Goal: Check status: Check status

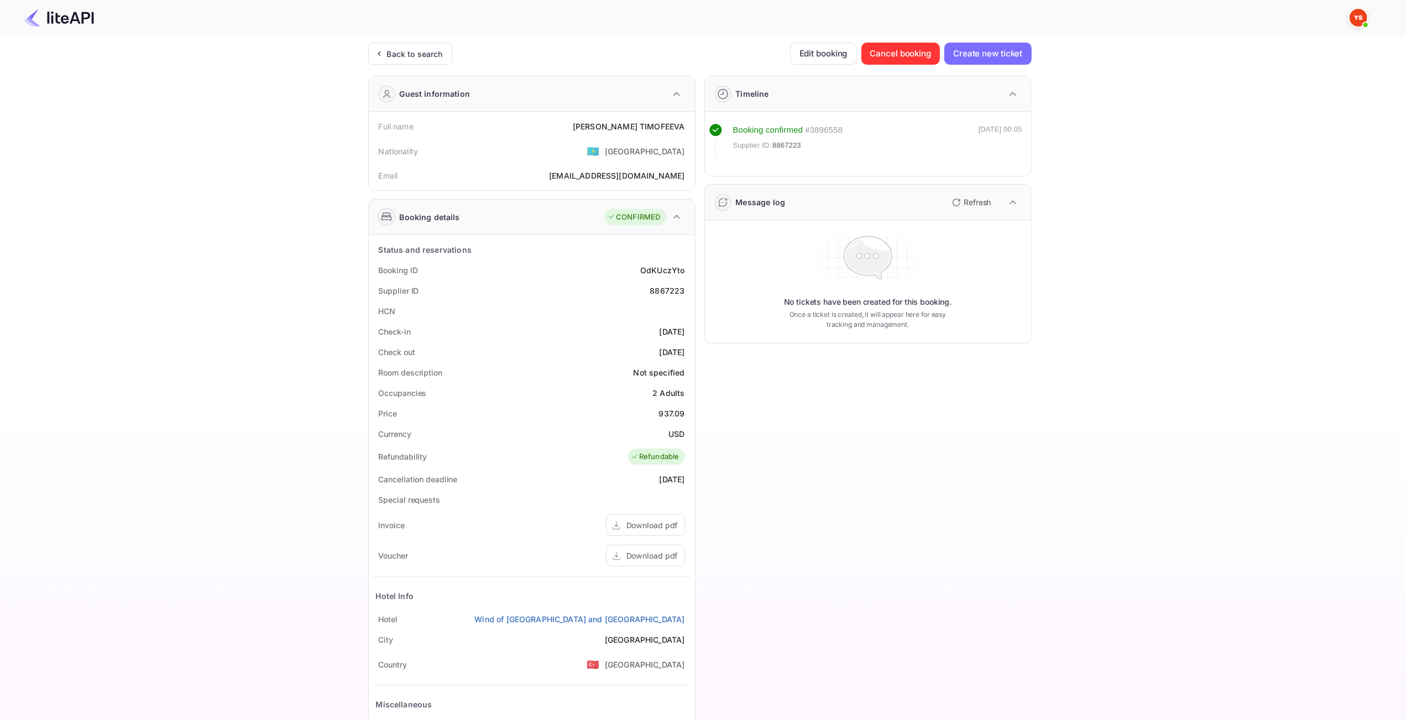
drag, startPoint x: 389, startPoint y: 50, endPoint x: 415, endPoint y: 71, distance: 33.0
click at [389, 50] on div "Back to search" at bounding box center [415, 54] width 56 height 12
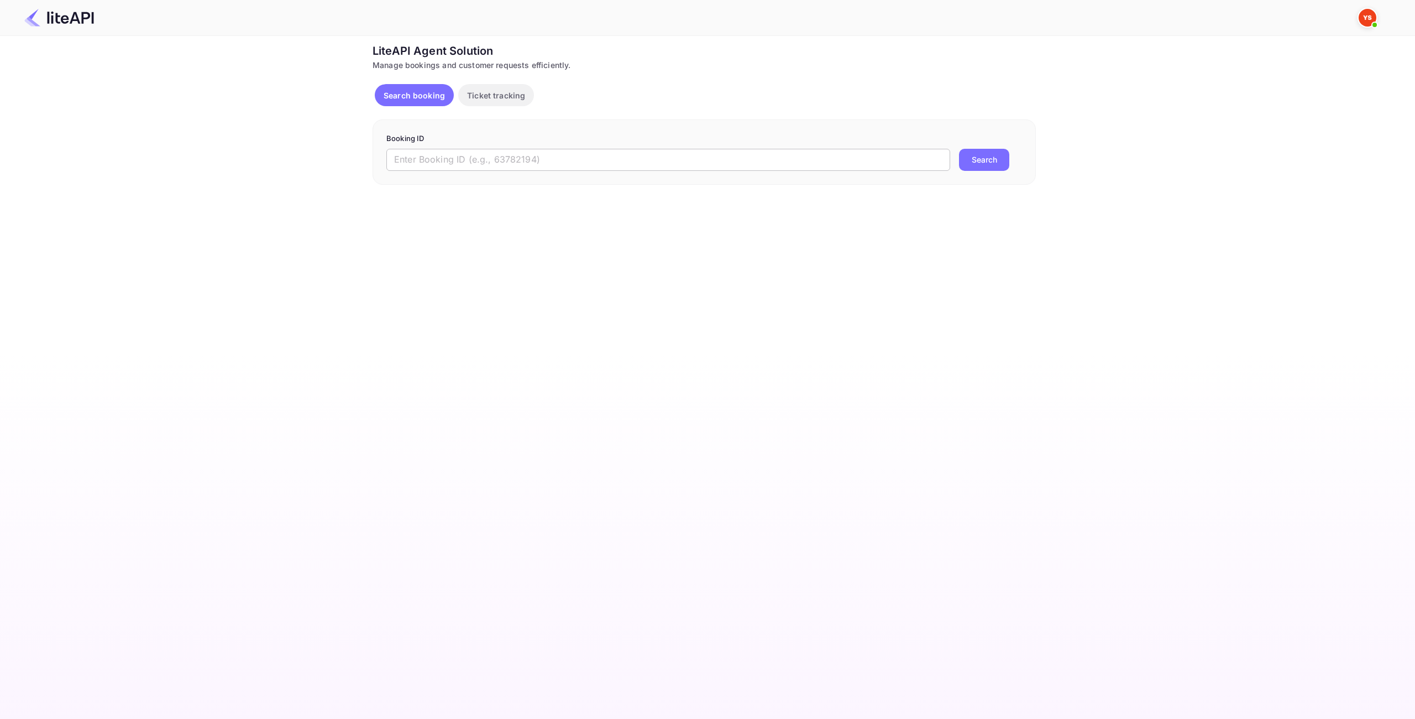
click at [594, 154] on input "text" at bounding box center [668, 160] width 564 height 22
paste input "8823608"
type input "8823608"
click at [971, 161] on button "Search" at bounding box center [984, 160] width 50 height 22
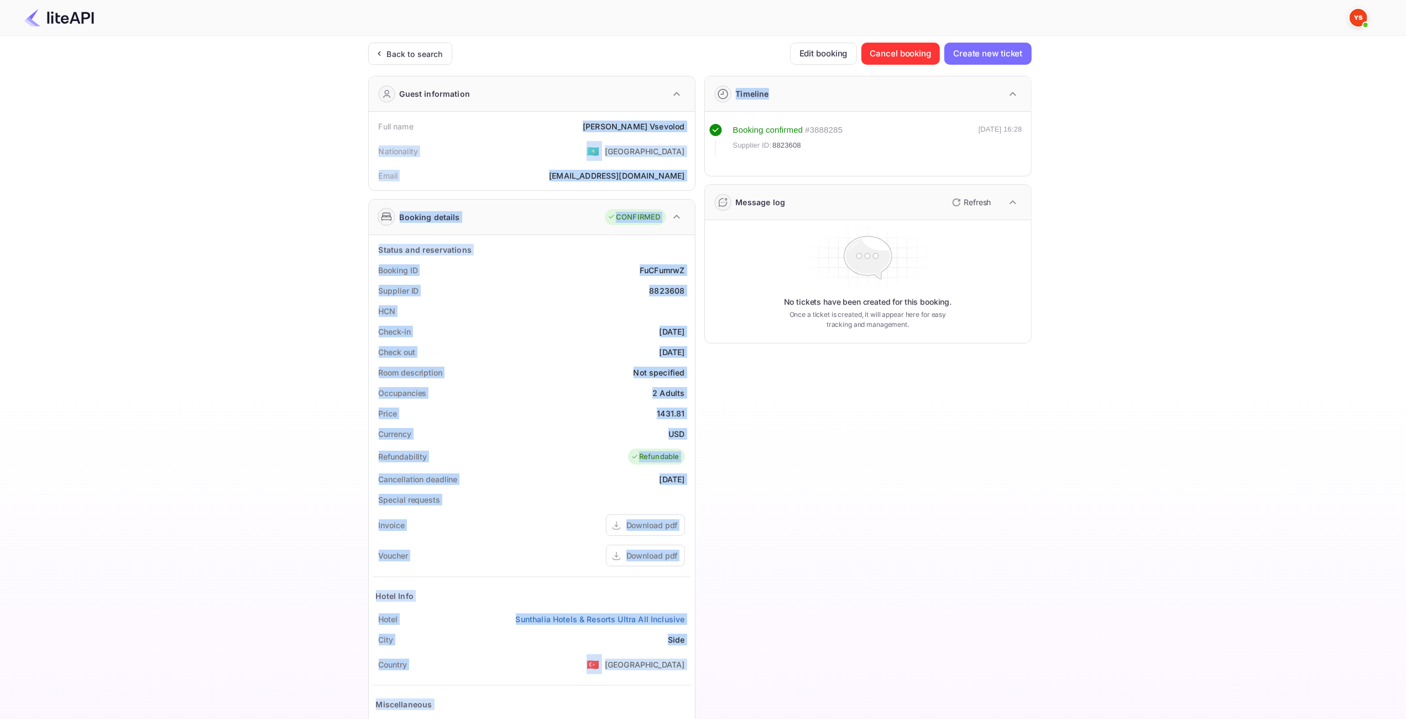
drag, startPoint x: 632, startPoint y: 129, endPoint x: 695, endPoint y: 128, distance: 63.0
click at [695, 128] on div "Guest information Full name [PERSON_NAME] Nationality 🇰🇿 [DEMOGRAPHIC_DATA] Ema…" at bounding box center [695, 429] width 672 height 724
click at [695, 134] on div "Guest information Full name [PERSON_NAME] Nationality 🇰🇿 [DEMOGRAPHIC_DATA] Ema…" at bounding box center [695, 429] width 672 height 724
click at [691, 131] on div "Full name [PERSON_NAME] Nationality 🇰🇿 [DEMOGRAPHIC_DATA] Email [EMAIL_ADDRESS]…" at bounding box center [532, 151] width 326 height 79
click at [687, 129] on div "Full name [PERSON_NAME]" at bounding box center [531, 126] width 317 height 20
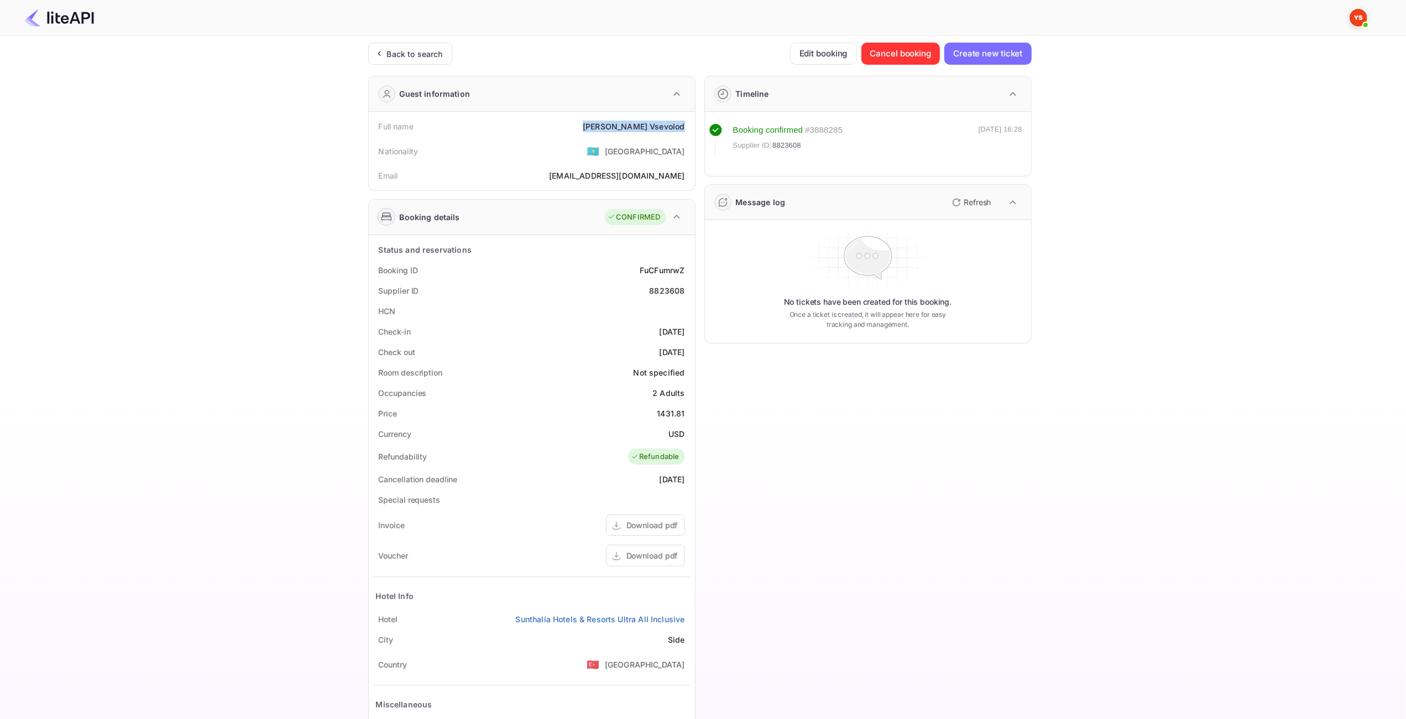
drag, startPoint x: 680, startPoint y: 128, endPoint x: 629, endPoint y: 124, distance: 51.0
click at [629, 124] on div "Full name [PERSON_NAME]" at bounding box center [531, 126] width 317 height 20
copy div "[PERSON_NAME]"
click at [675, 410] on div "1431.81" at bounding box center [671, 414] width 28 height 12
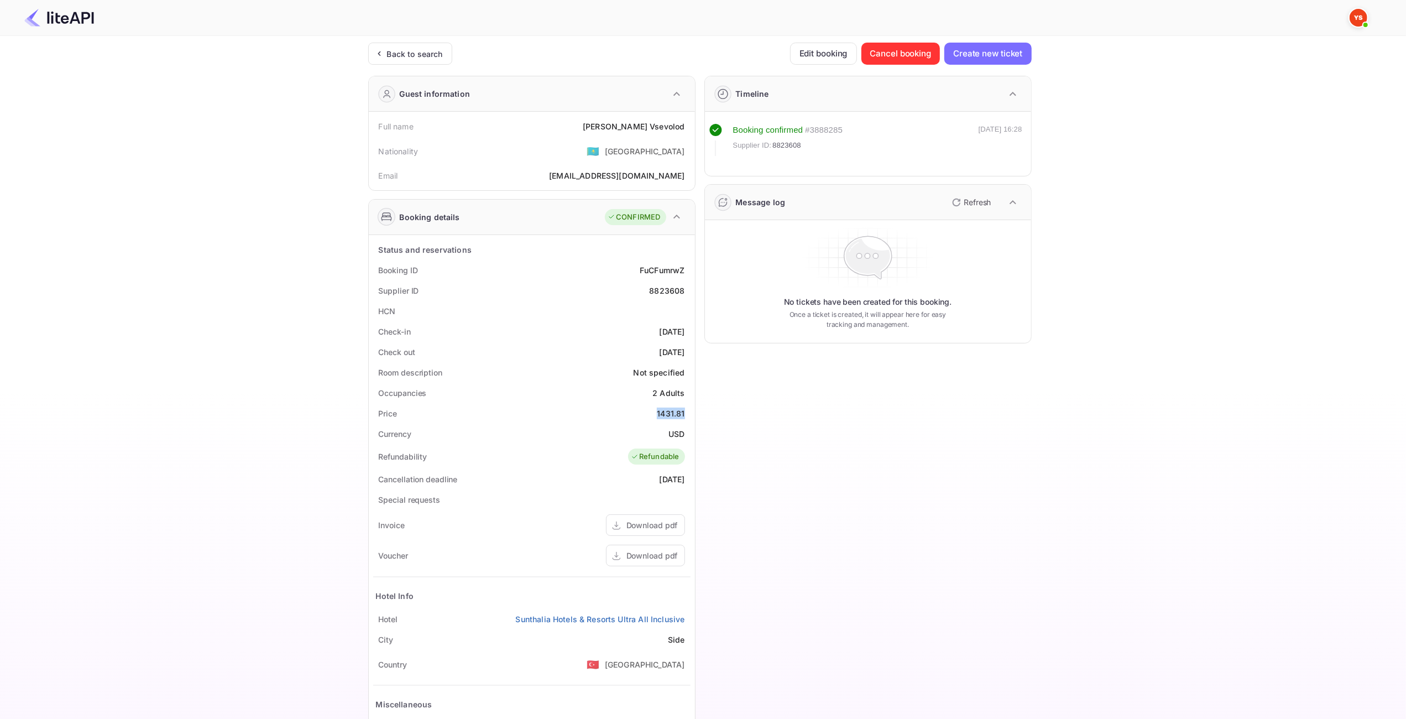
copy div "1431.81"
